Goal: Information Seeking & Learning: Compare options

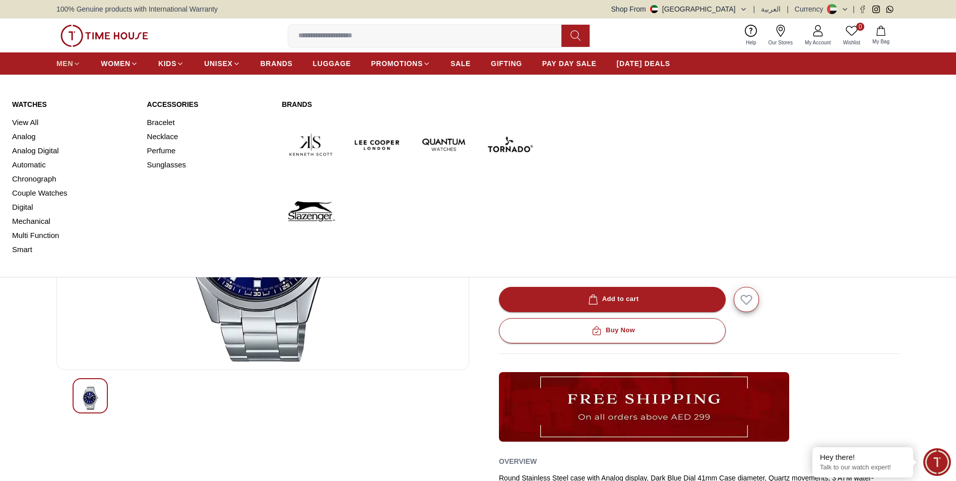
click at [72, 64] on span "MEN" at bounding box center [64, 63] width 17 height 10
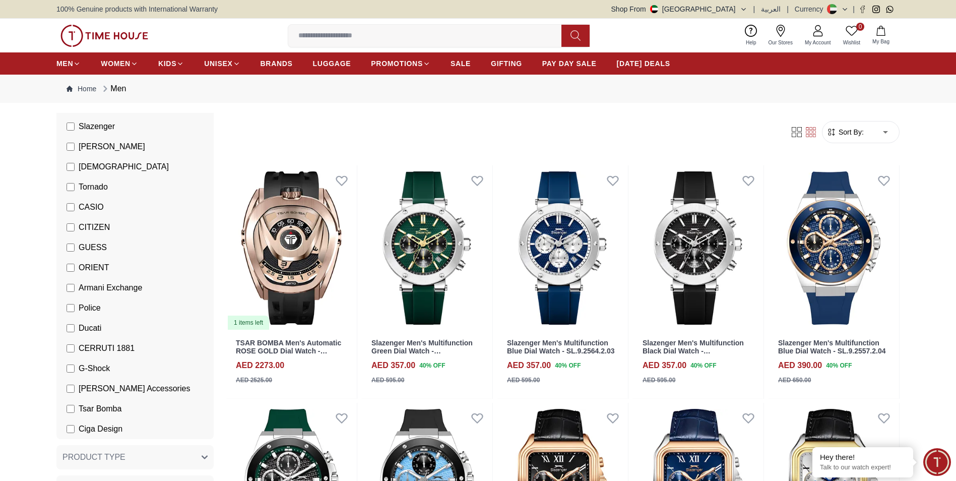
scroll to position [151, 0]
click at [90, 201] on span "CASIO" at bounding box center [91, 207] width 25 height 12
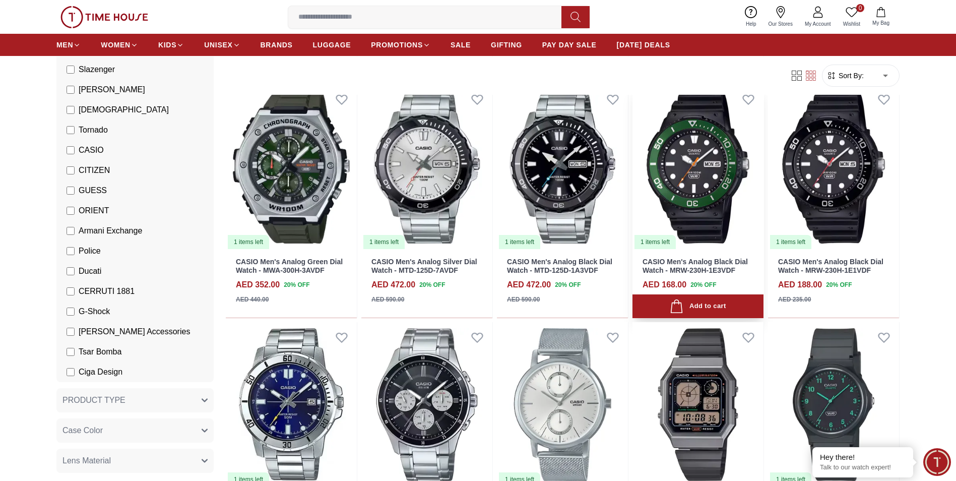
scroll to position [655, 0]
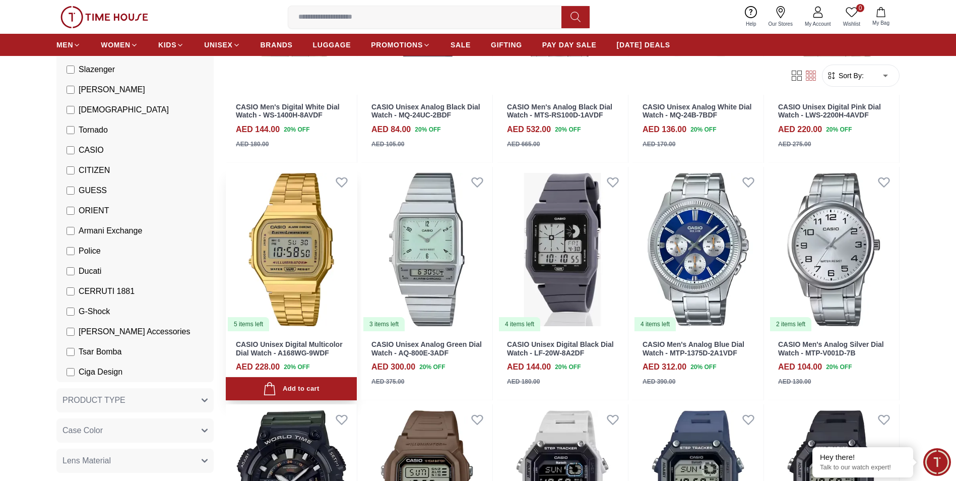
scroll to position [1159, 0]
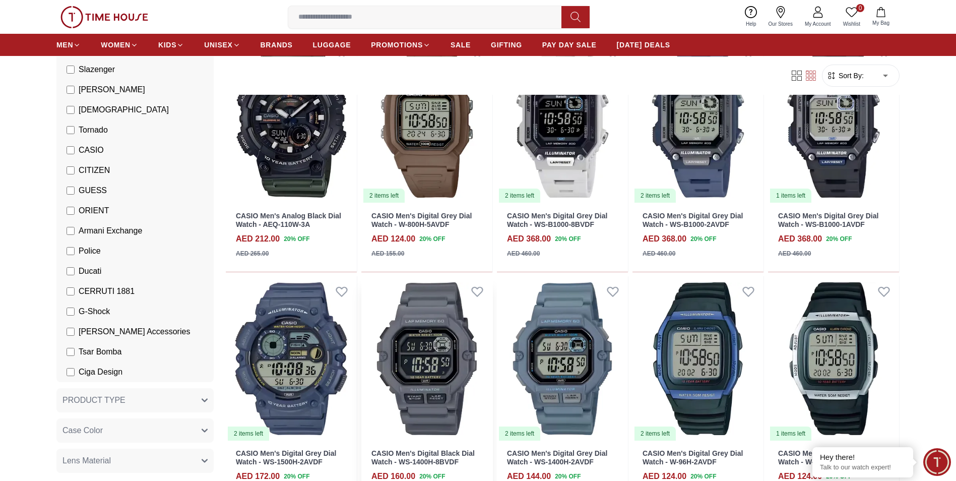
scroll to position [1613, 0]
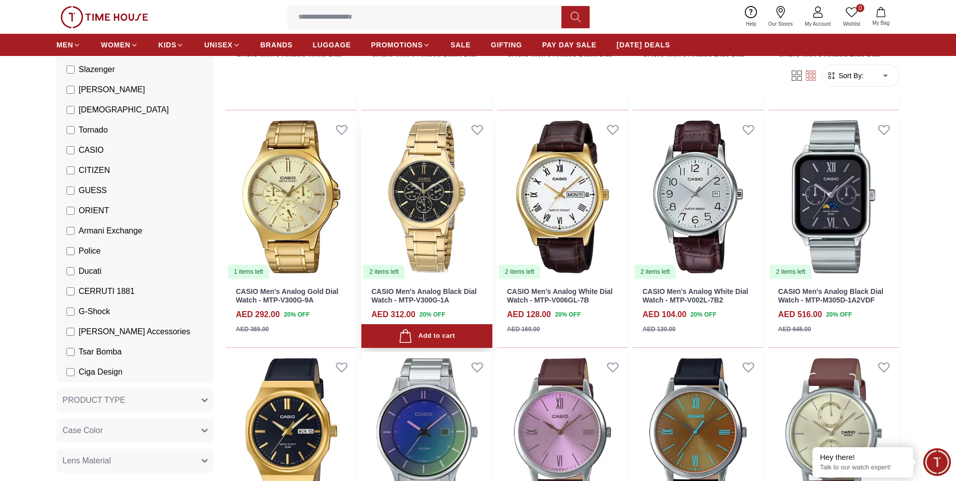
scroll to position [3075, 0]
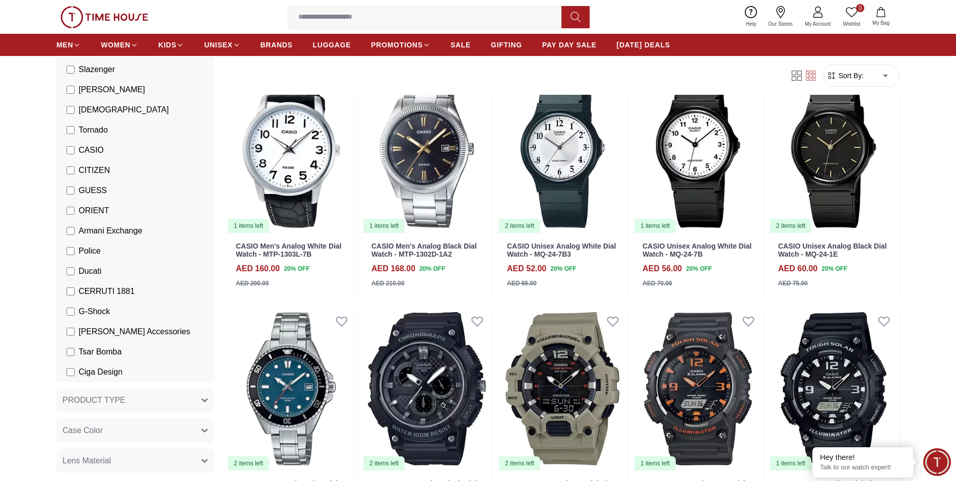
scroll to position [4183, 0]
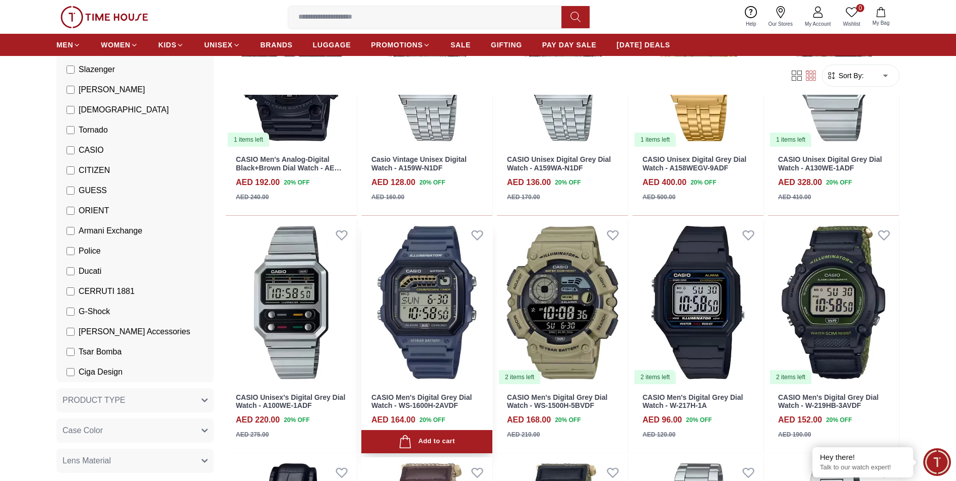
scroll to position [4788, 0]
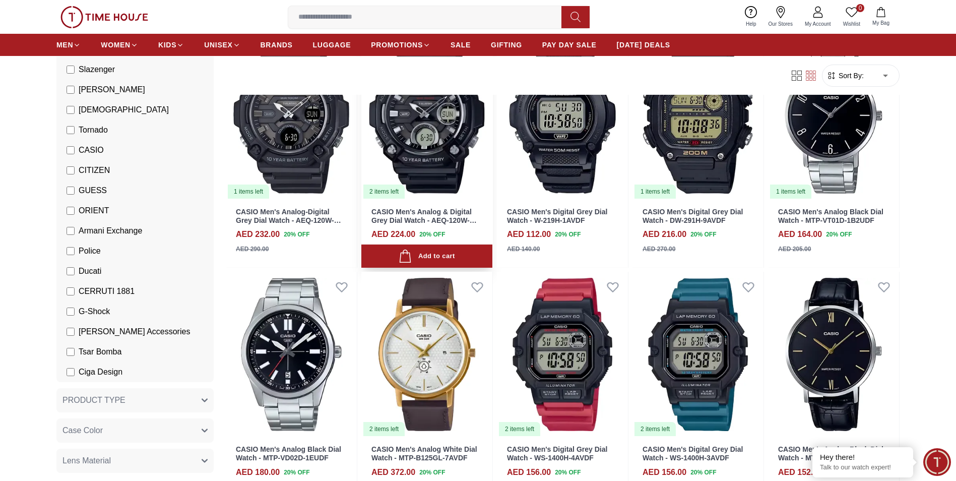
scroll to position [6452, 0]
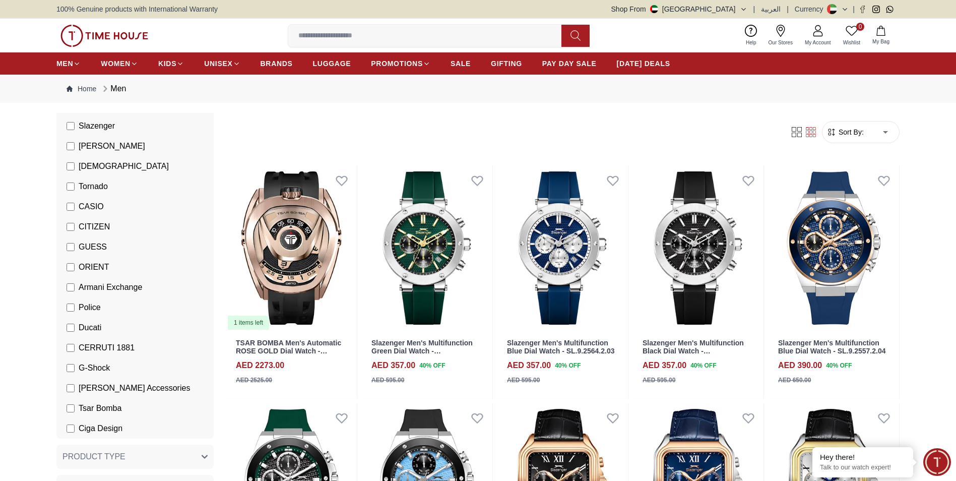
click at [75, 367] on label "G-Shock" at bounding box center [88, 368] width 43 height 12
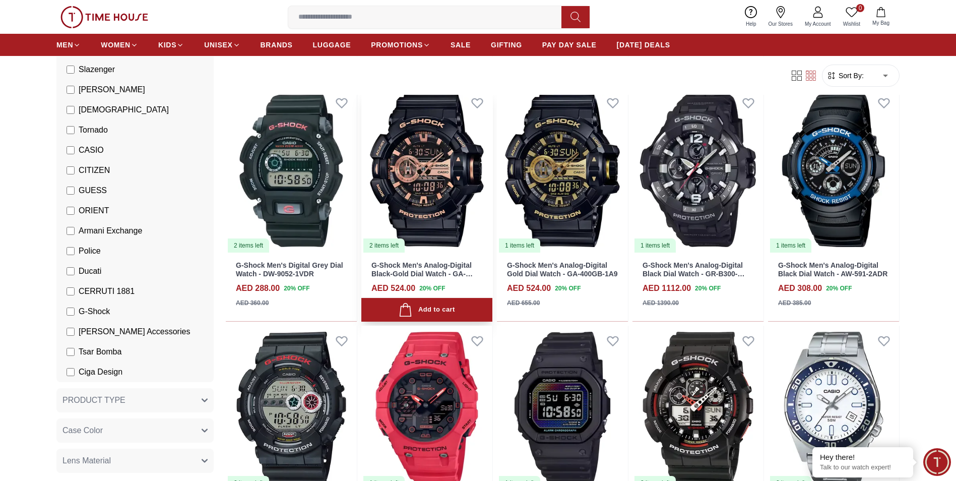
scroll to position [655, 0]
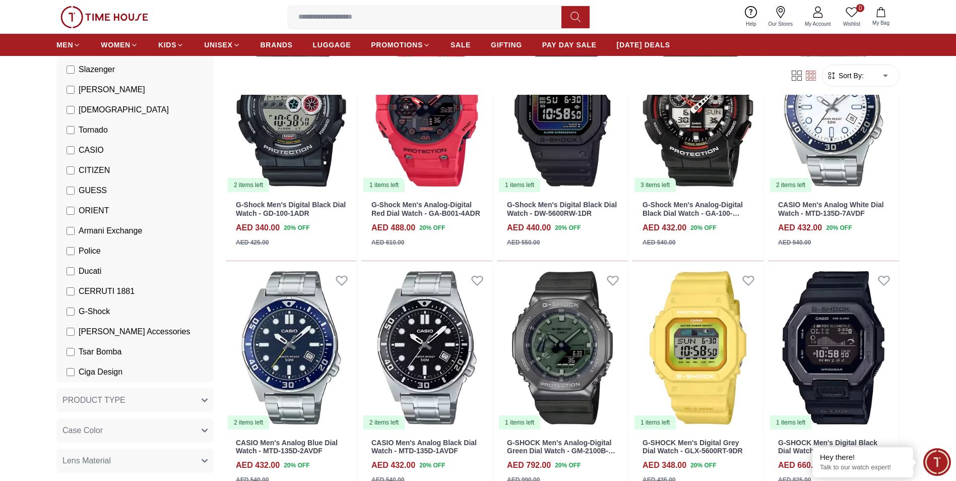
scroll to position [907, 0]
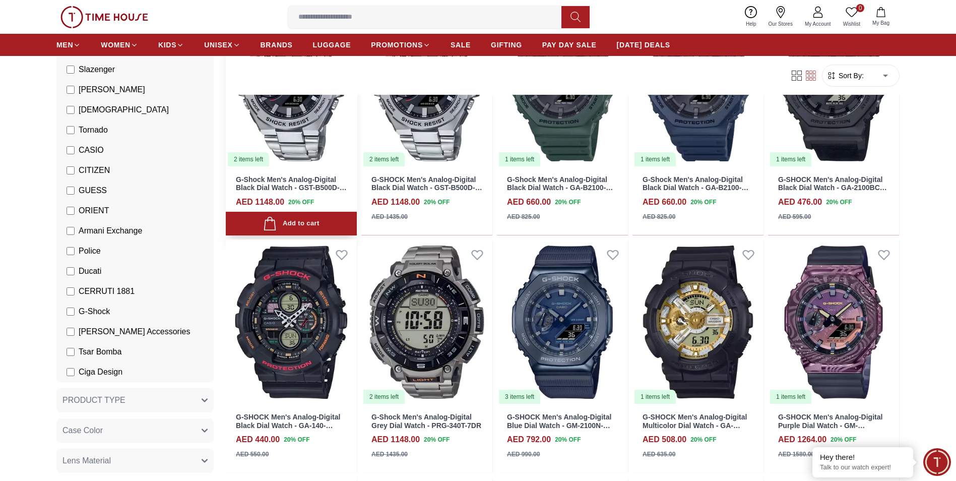
scroll to position [1915, 0]
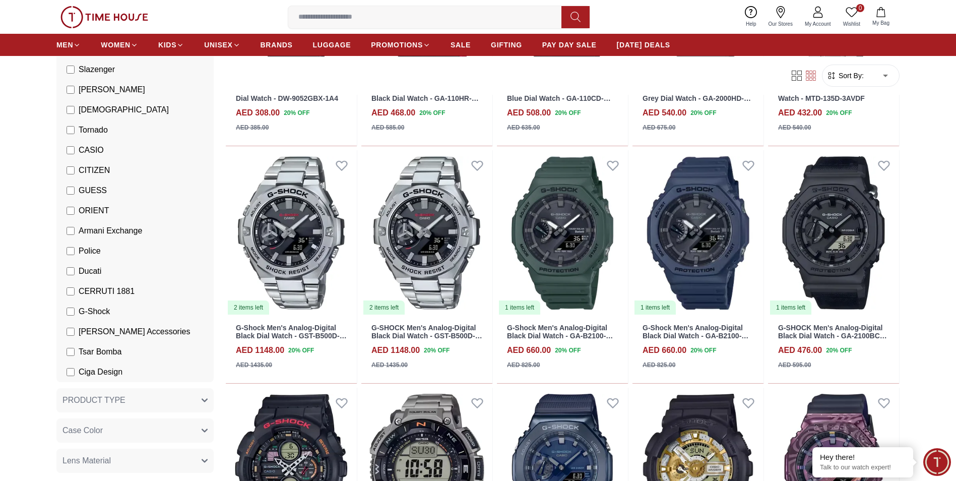
click at [75, 318] on li "G-Shock" at bounding box center [136, 311] width 153 height 20
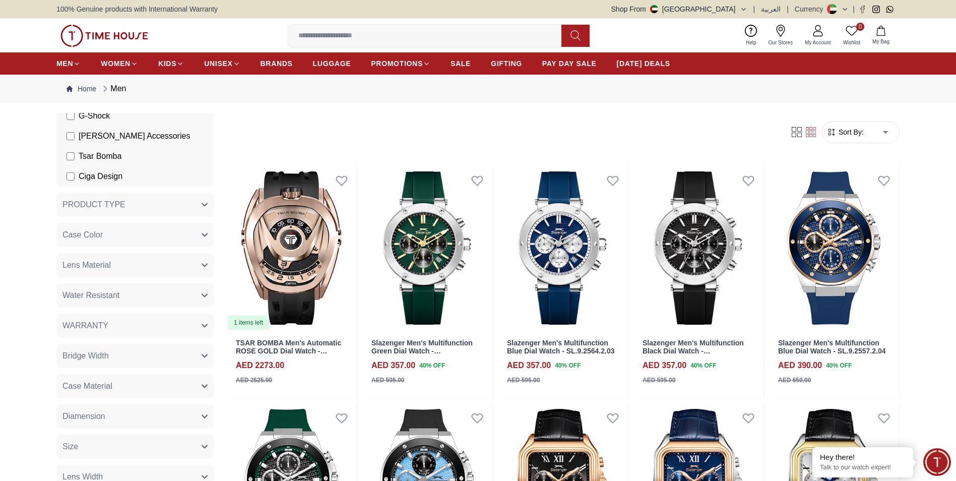
scroll to position [252, 0]
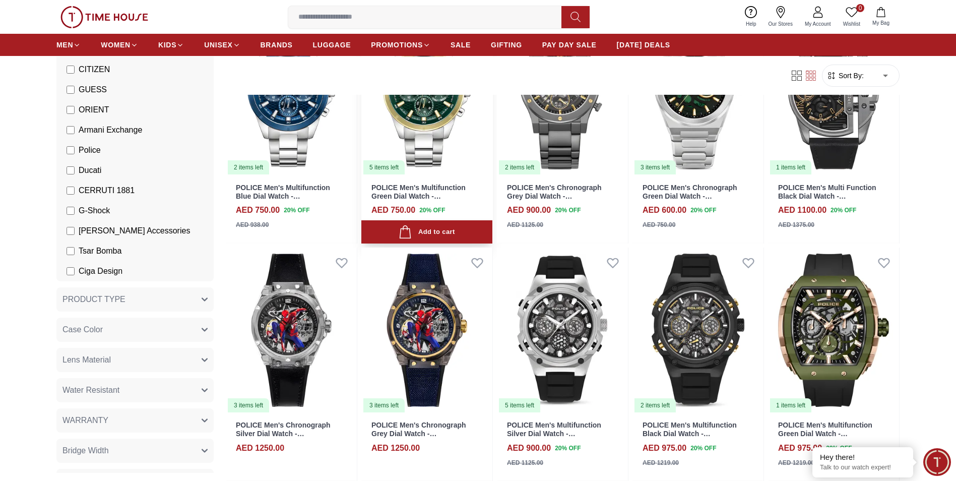
scroll to position [554, 0]
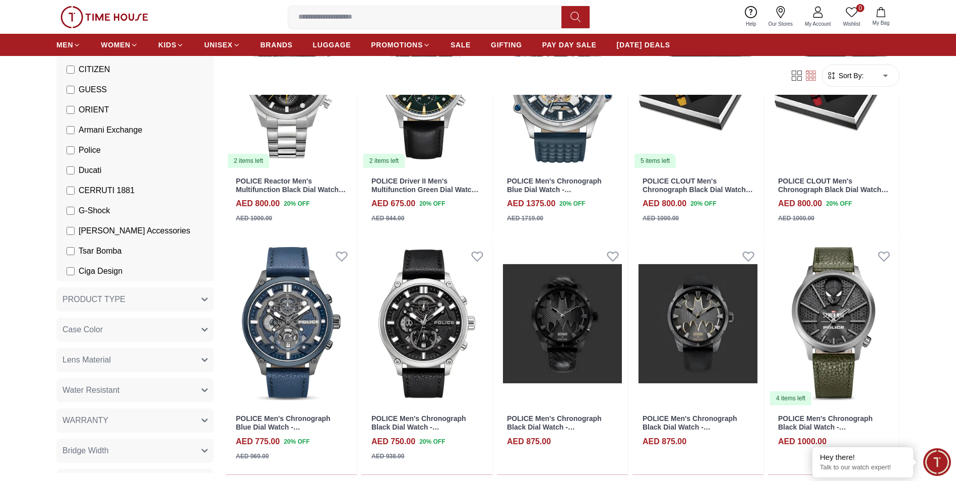
scroll to position [1361, 0]
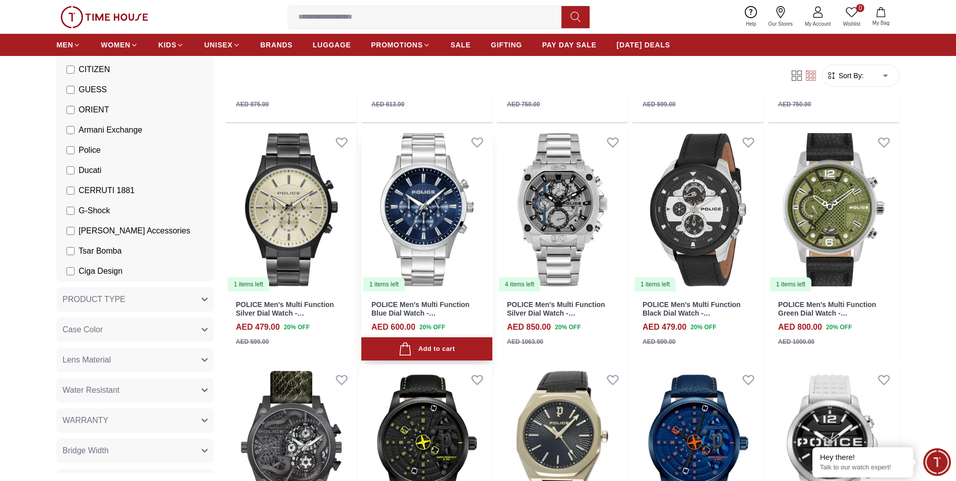
scroll to position [2268, 0]
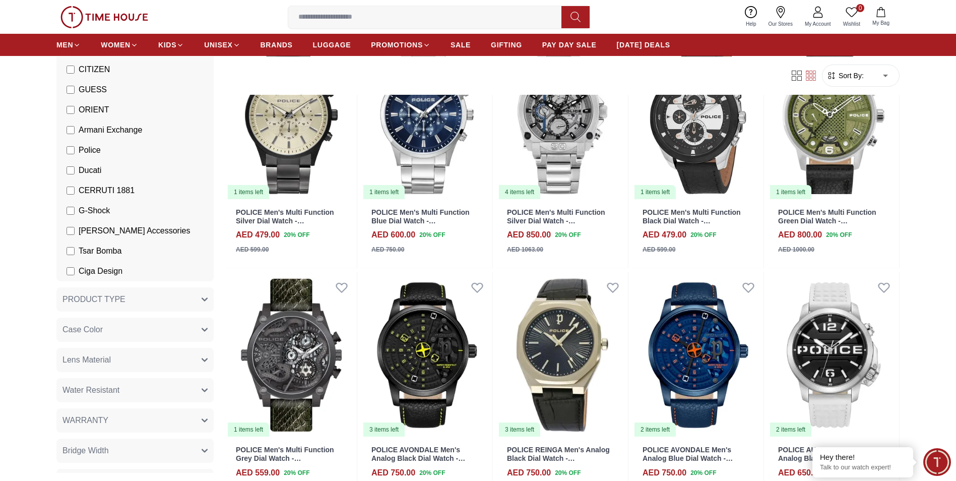
scroll to position [434, 0]
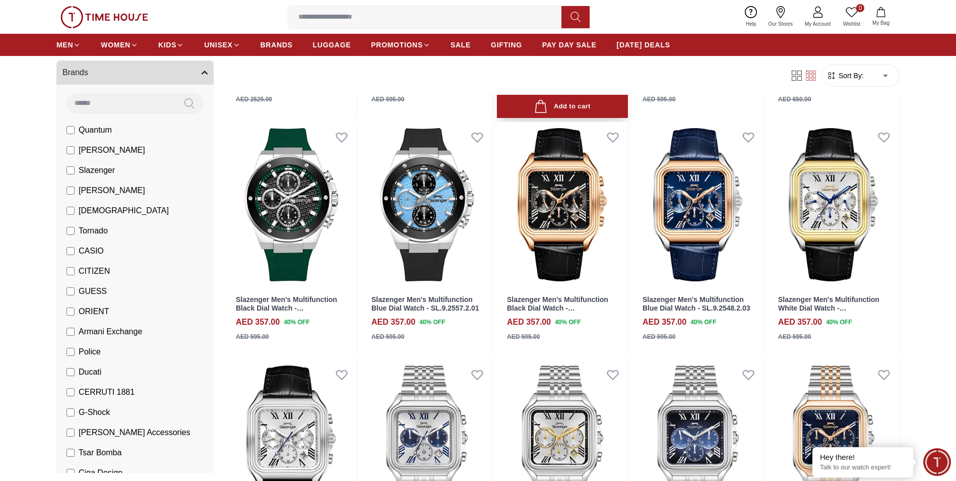
scroll to position [302, 0]
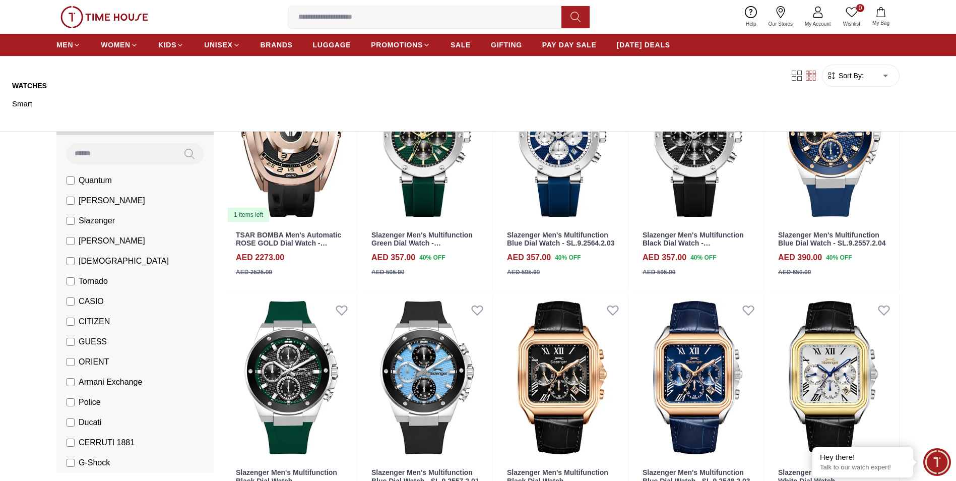
scroll to position [50, 0]
